Goal: Transaction & Acquisition: Purchase product/service

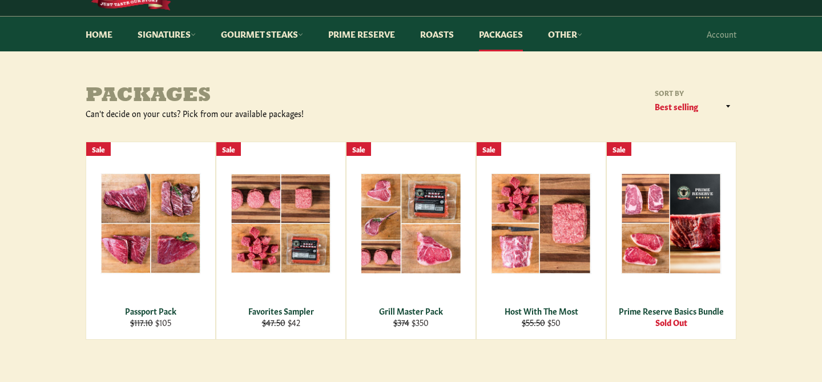
scroll to position [124, 0]
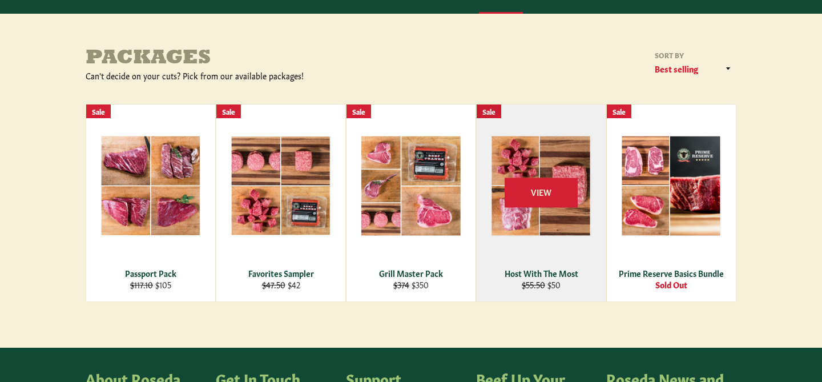
click at [527, 250] on div "View" at bounding box center [540, 202] width 129 height 197
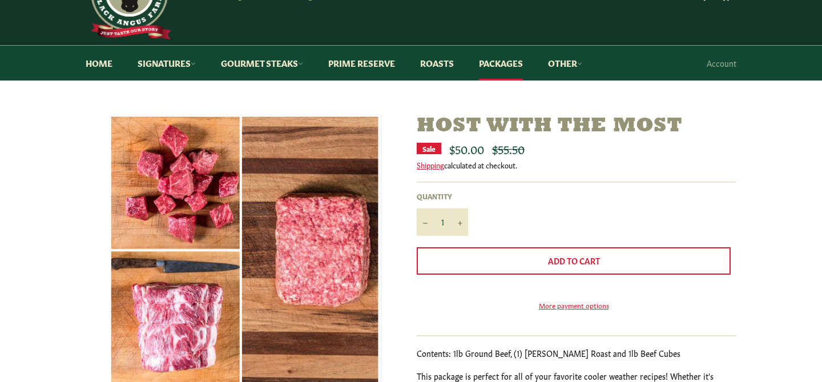
scroll to position [6, 0]
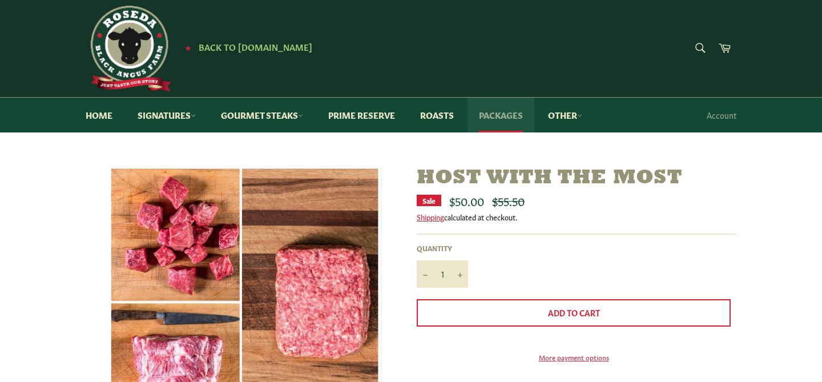
click at [494, 110] on link "Packages" at bounding box center [500, 115] width 67 height 35
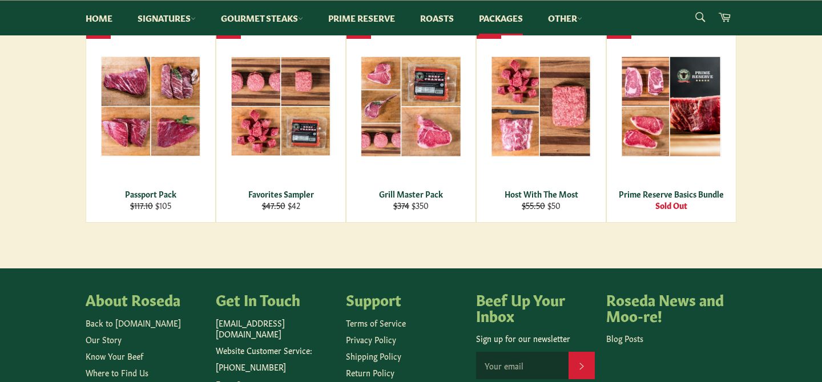
scroll to position [262, 0]
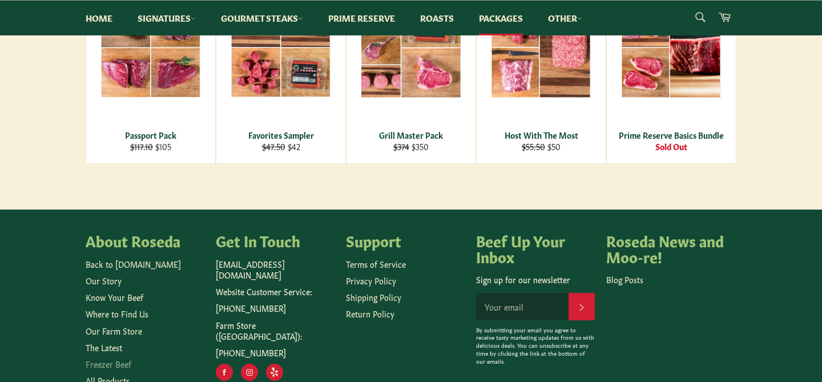
click at [125, 361] on link "Freezer Beef" at bounding box center [109, 363] width 46 height 11
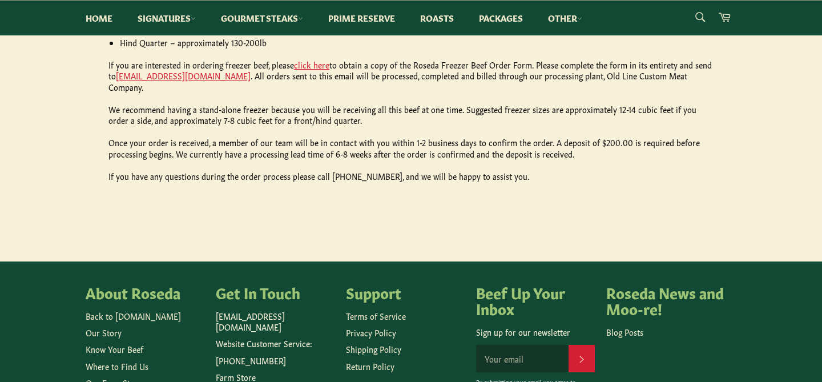
scroll to position [638, 0]
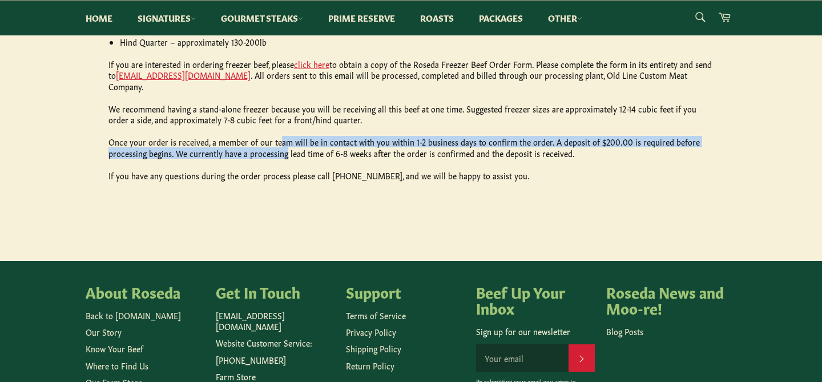
drag, startPoint x: 277, startPoint y: 135, endPoint x: 283, endPoint y: 140, distance: 8.1
click at [283, 140] on p "Once your order is received, a member of our team will be in contact with you w…" at bounding box center [410, 147] width 605 height 22
drag, startPoint x: 283, startPoint y: 140, endPoint x: 276, endPoint y: 132, distance: 11.0
click at [276, 136] on p "Once your order is received, a member of our team will be in contact with you w…" at bounding box center [410, 147] width 605 height 22
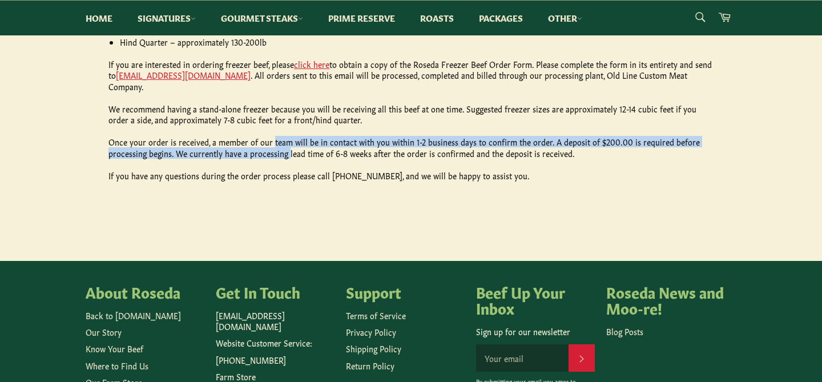
click at [276, 136] on p "Once your order is received, a member of our team will be in contact with you w…" at bounding box center [410, 147] width 605 height 22
drag, startPoint x: 276, startPoint y: 132, endPoint x: 285, endPoint y: 140, distance: 12.1
click at [285, 140] on p "Once your order is received, a member of our team will be in contact with you w…" at bounding box center [410, 147] width 605 height 22
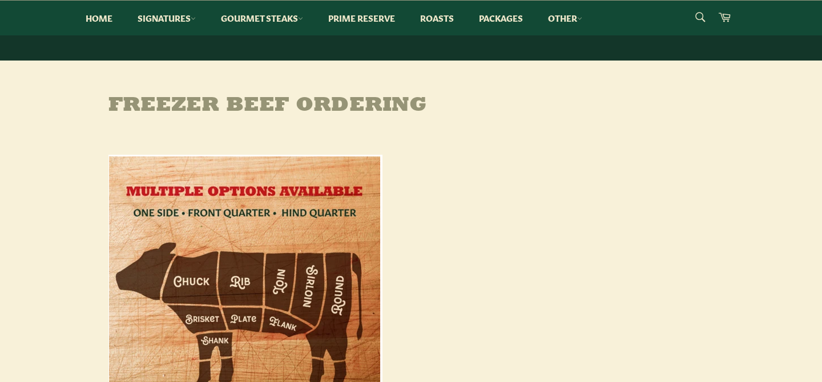
scroll to position [54, 0]
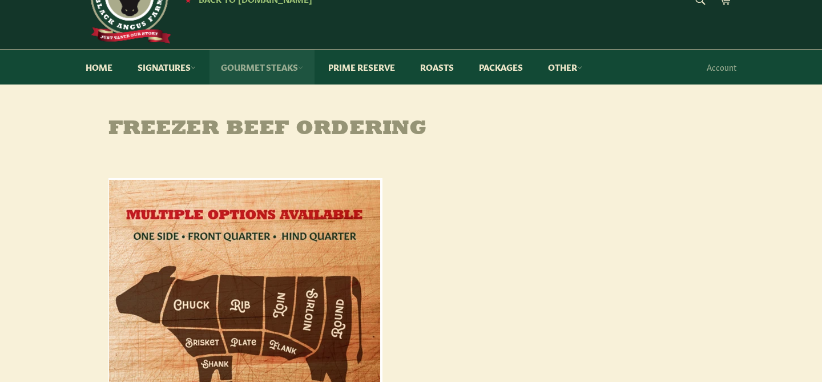
click at [294, 68] on link "Gourmet Steaks" at bounding box center [261, 67] width 105 height 35
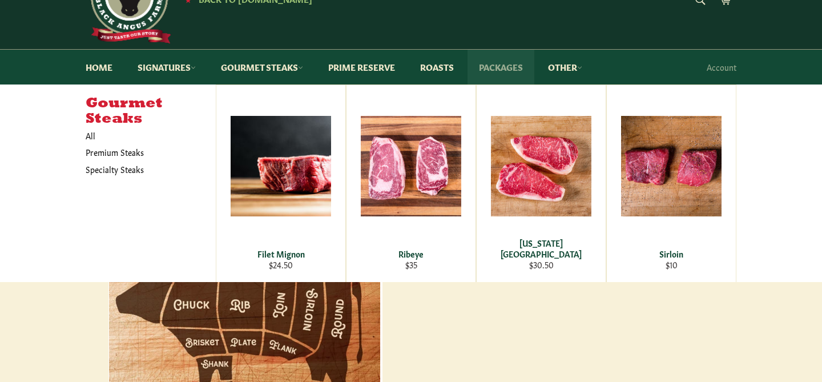
click at [503, 70] on link "Packages" at bounding box center [500, 67] width 67 height 35
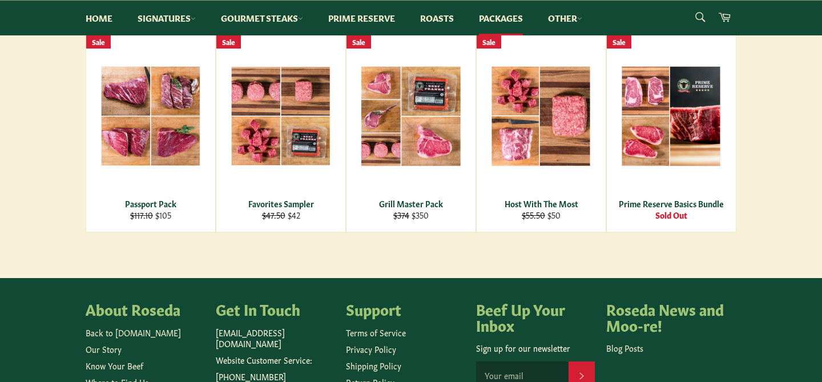
scroll to position [180, 0]
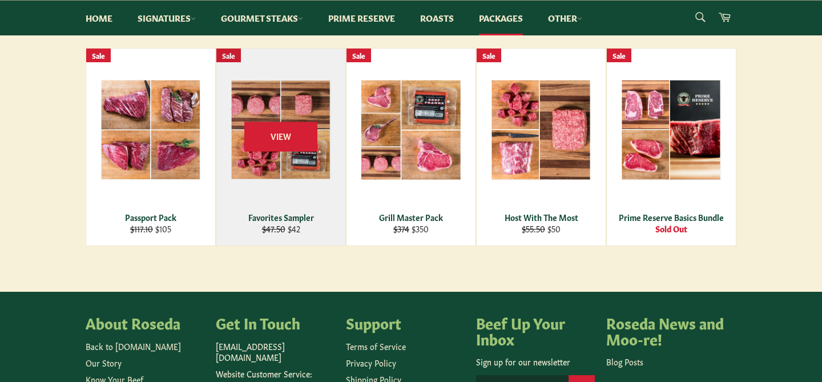
click at [297, 193] on div "View" at bounding box center [280, 147] width 129 height 197
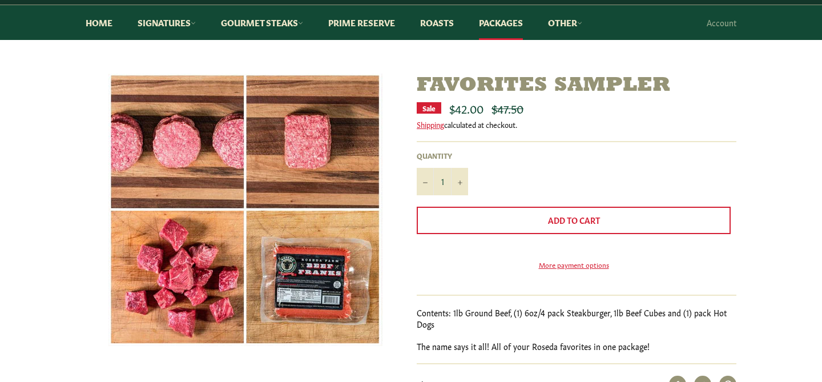
scroll to position [98, 0]
